Goal: Task Accomplishment & Management: Use online tool/utility

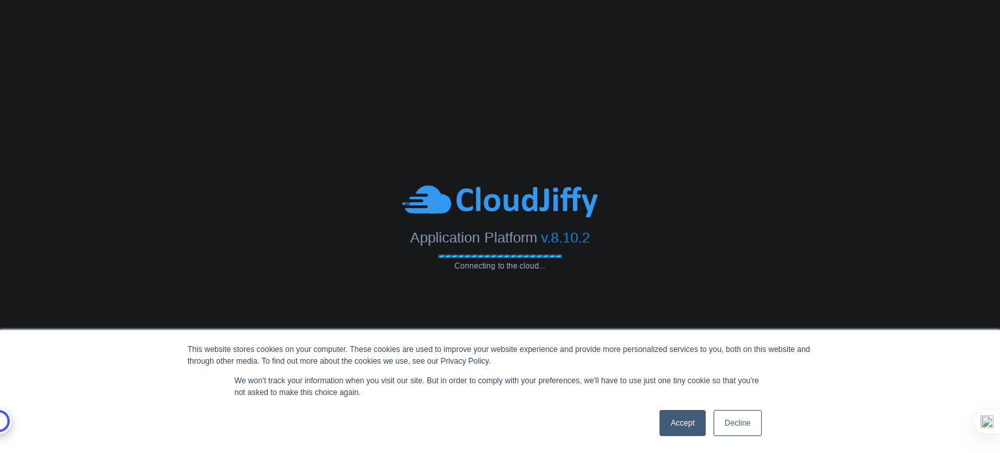
click at [680, 421] on link "Accept" at bounding box center [683, 423] width 46 height 26
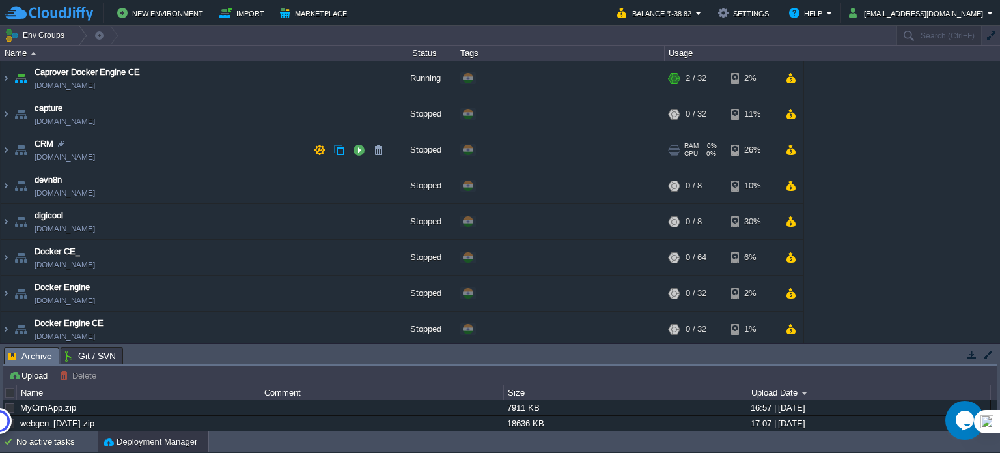
scroll to position [195, 0]
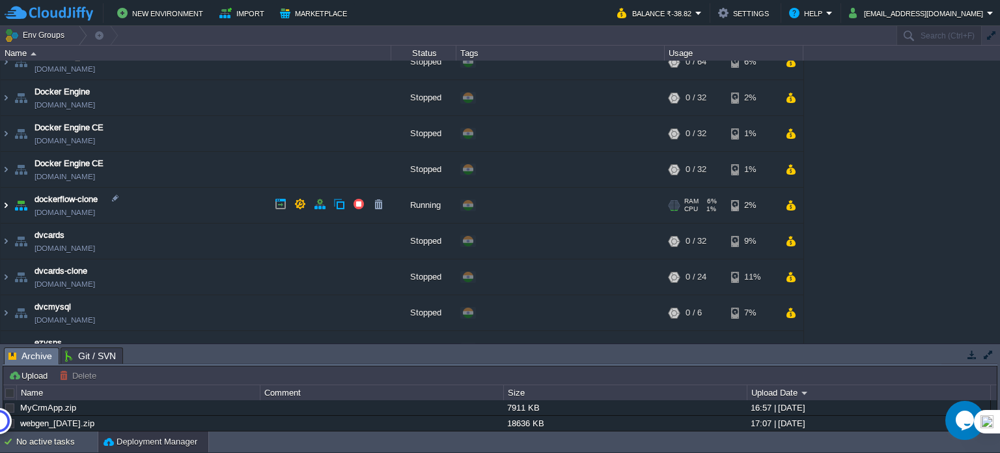
click at [3, 205] on img at bounding box center [6, 205] width 10 height 35
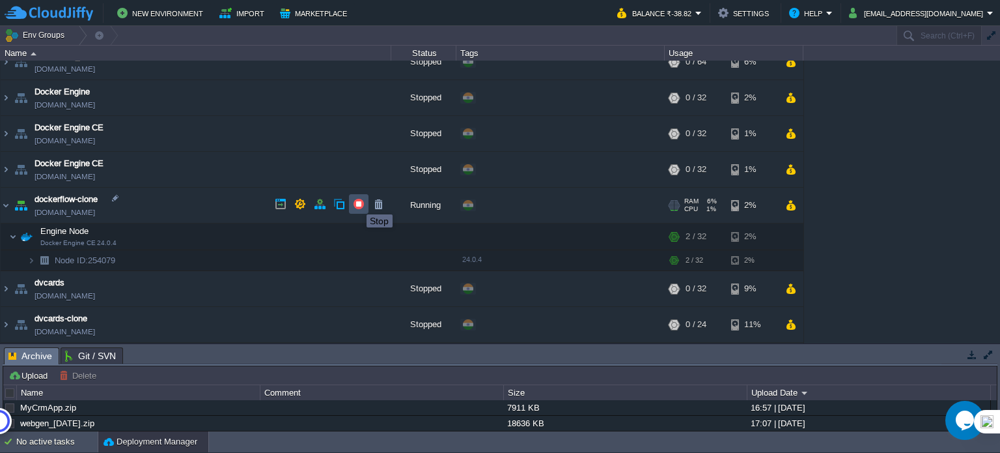
click at [357, 203] on button "button" at bounding box center [359, 204] width 12 height 12
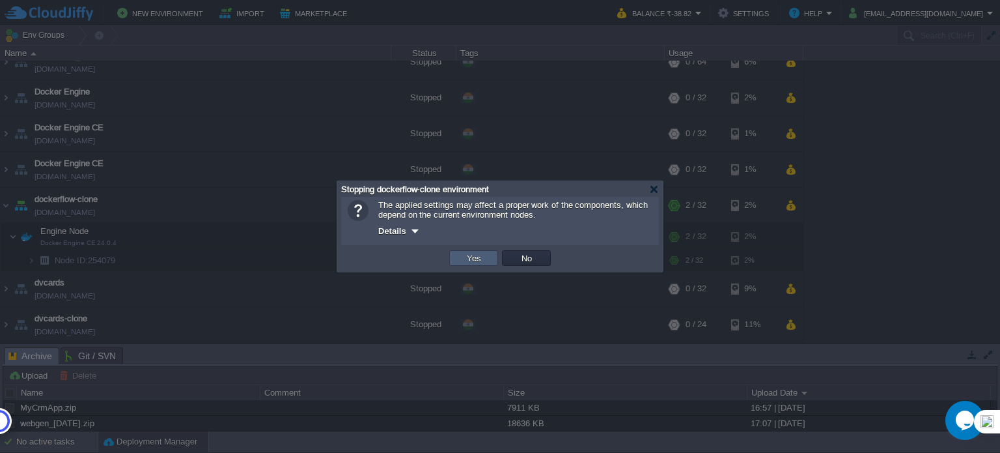
click at [492, 260] on td "Yes" at bounding box center [473, 258] width 49 height 16
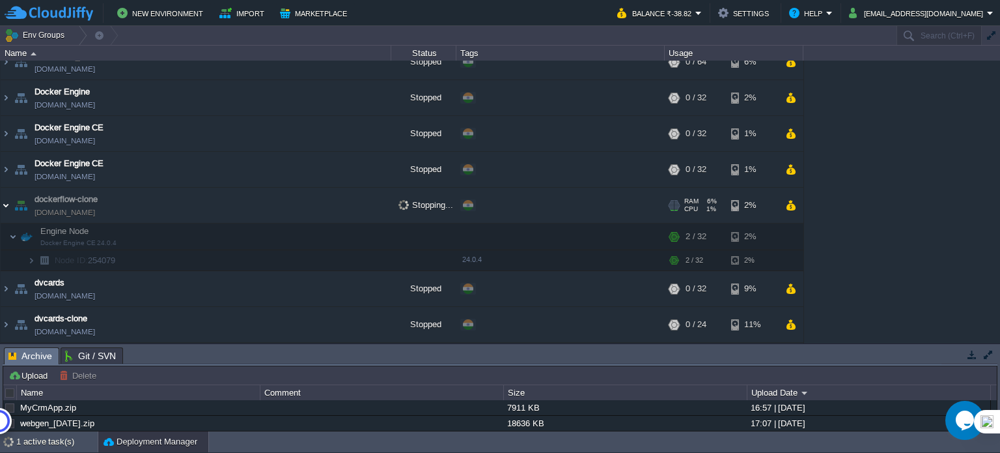
click at [5, 207] on img at bounding box center [6, 205] width 10 height 35
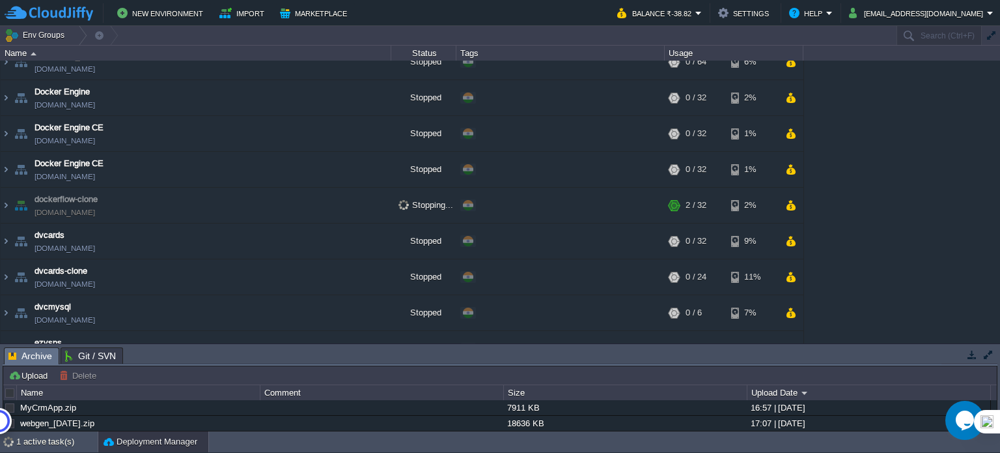
scroll to position [0, 0]
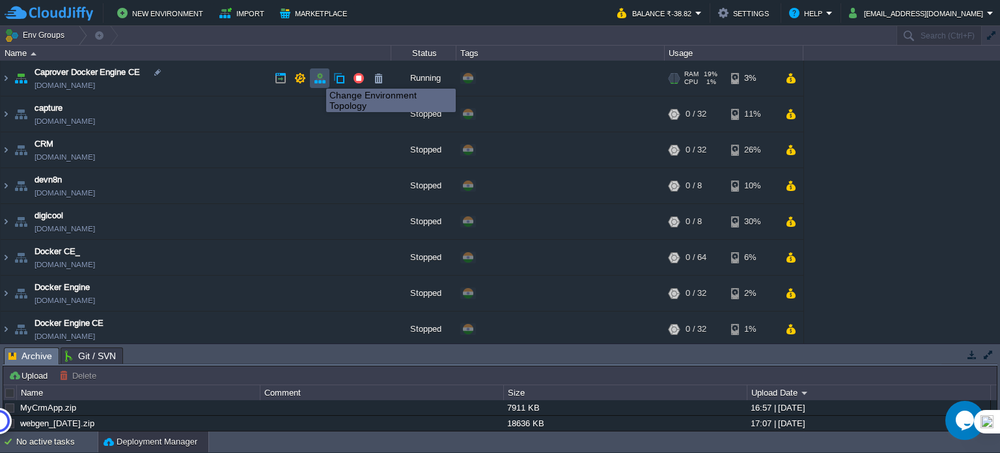
click at [317, 77] on button "button" at bounding box center [320, 78] width 12 height 12
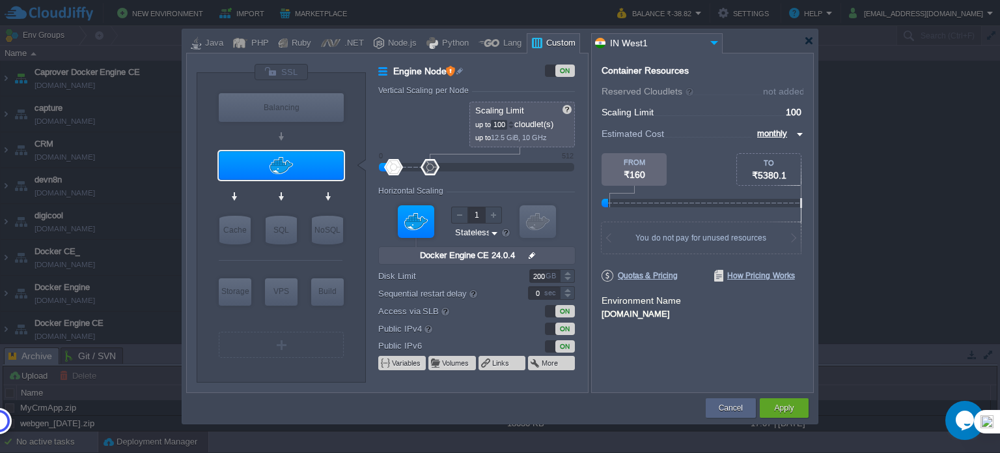
type input "102"
drag, startPoint x: 412, startPoint y: 167, endPoint x: 430, endPoint y: 166, distance: 18.9
click at [430, 166] on div at bounding box center [430, 167] width 19 height 16
click at [395, 167] on div at bounding box center [394, 167] width 19 height 16
click at [403, 122] on div at bounding box center [404, 122] width 7 height 5
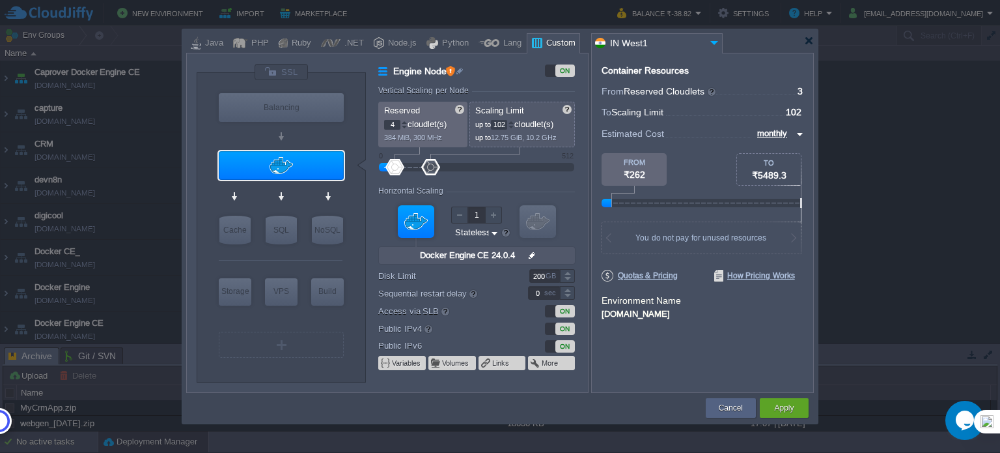
click at [403, 122] on div at bounding box center [404, 122] width 7 height 5
click at [406, 125] on div at bounding box center [404, 127] width 7 height 5
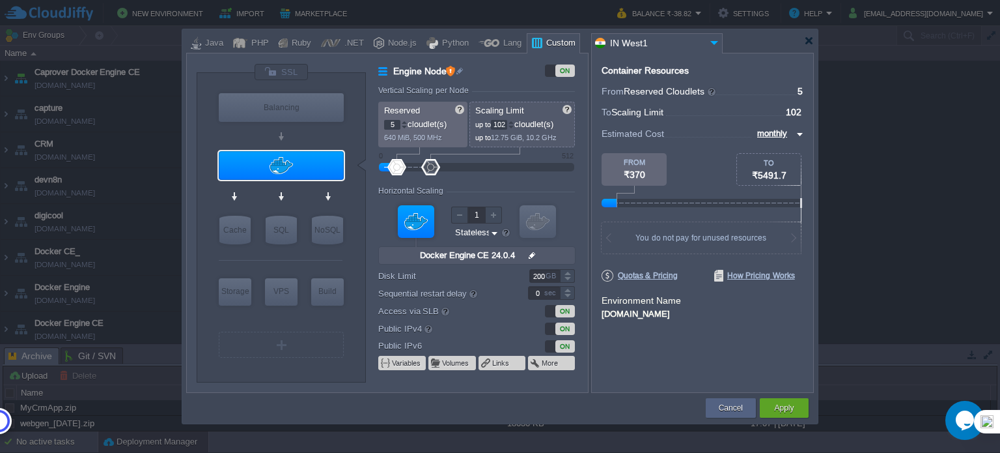
click at [404, 126] on div at bounding box center [404, 127] width 7 height 5
type input "1"
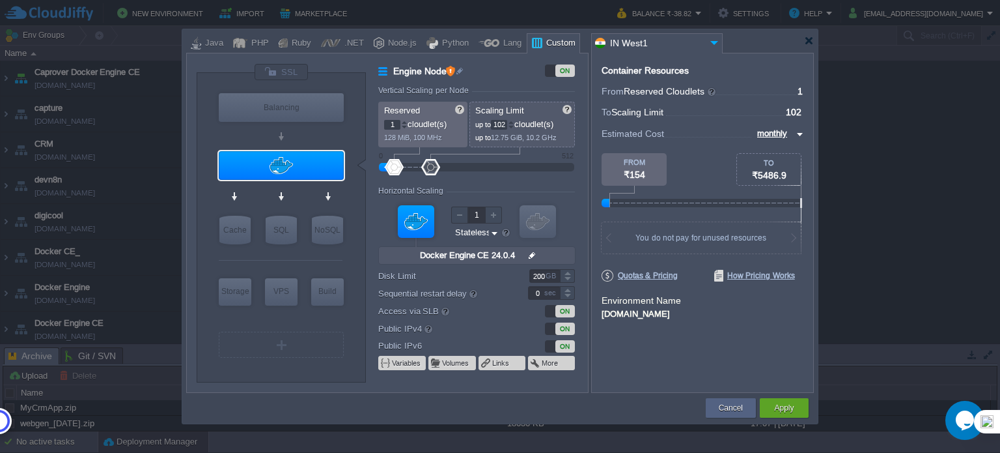
click at [404, 126] on div at bounding box center [404, 127] width 7 height 5
click at [779, 410] on button "Apply" at bounding box center [784, 407] width 20 height 13
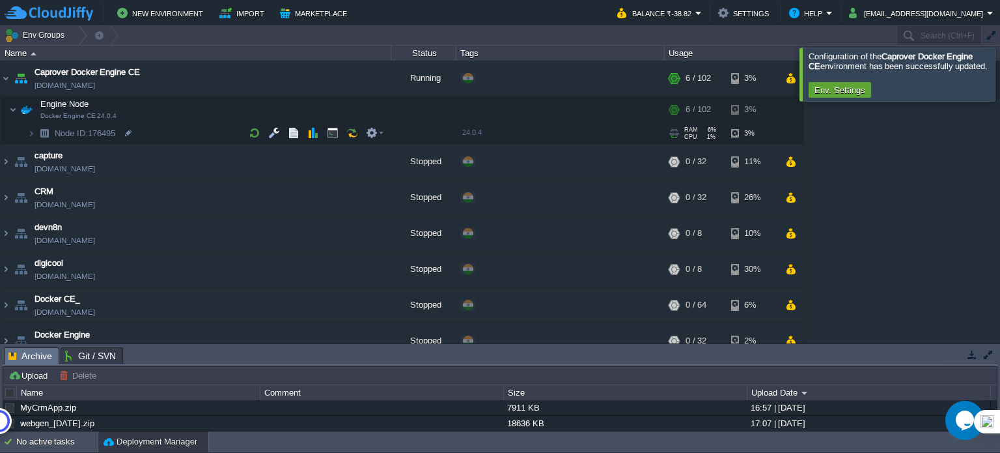
click at [35, 130] on img at bounding box center [44, 133] width 18 height 20
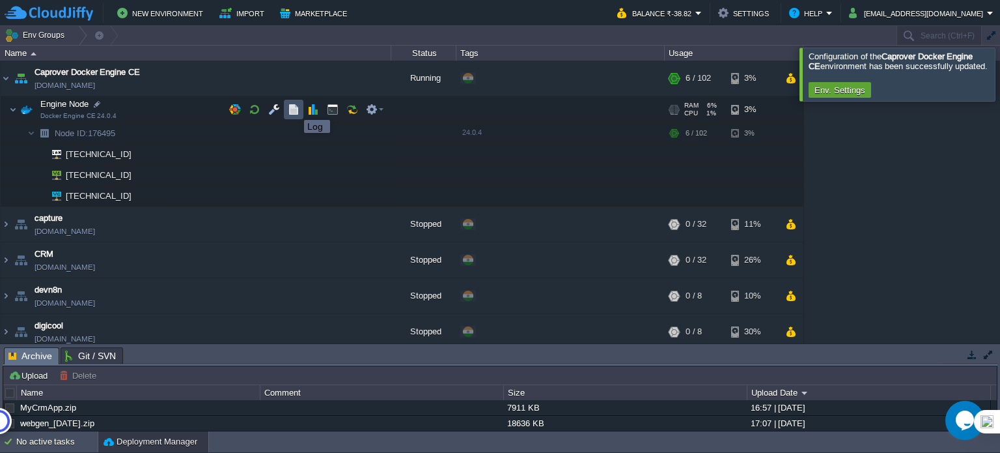
click at [294, 108] on button "button" at bounding box center [294, 110] width 12 height 12
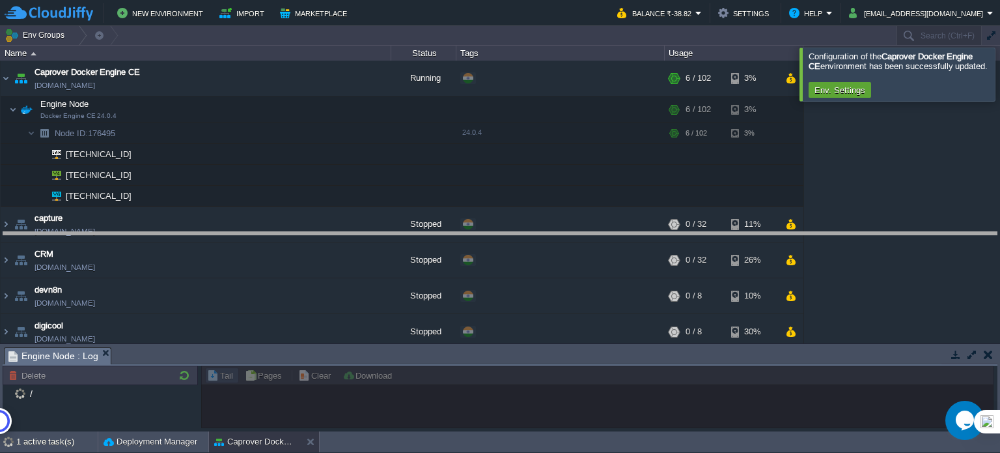
drag, startPoint x: 483, startPoint y: 359, endPoint x: 505, endPoint y: 244, distance: 117.4
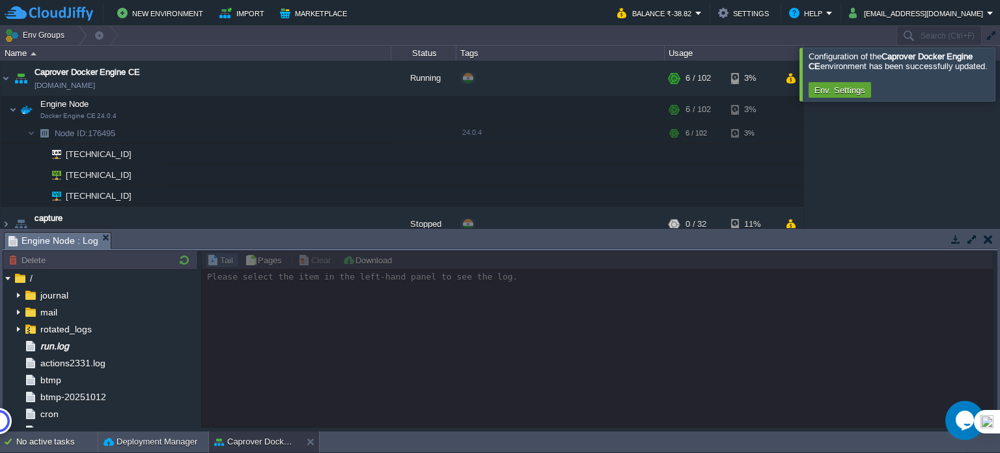
click at [225, 260] on div at bounding box center [597, 338] width 793 height 177
click at [263, 260] on div at bounding box center [597, 338] width 793 height 177
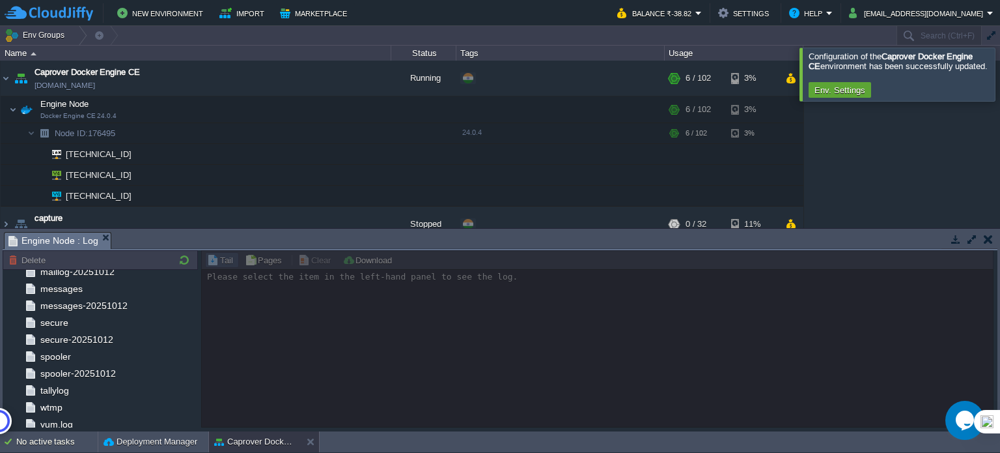
click at [264, 262] on div at bounding box center [597, 338] width 793 height 177
click at [286, 260] on div at bounding box center [597, 338] width 793 height 177
click at [345, 261] on div at bounding box center [597, 338] width 793 height 177
